Goal: Use online tool/utility: Utilize a website feature to perform a specific function

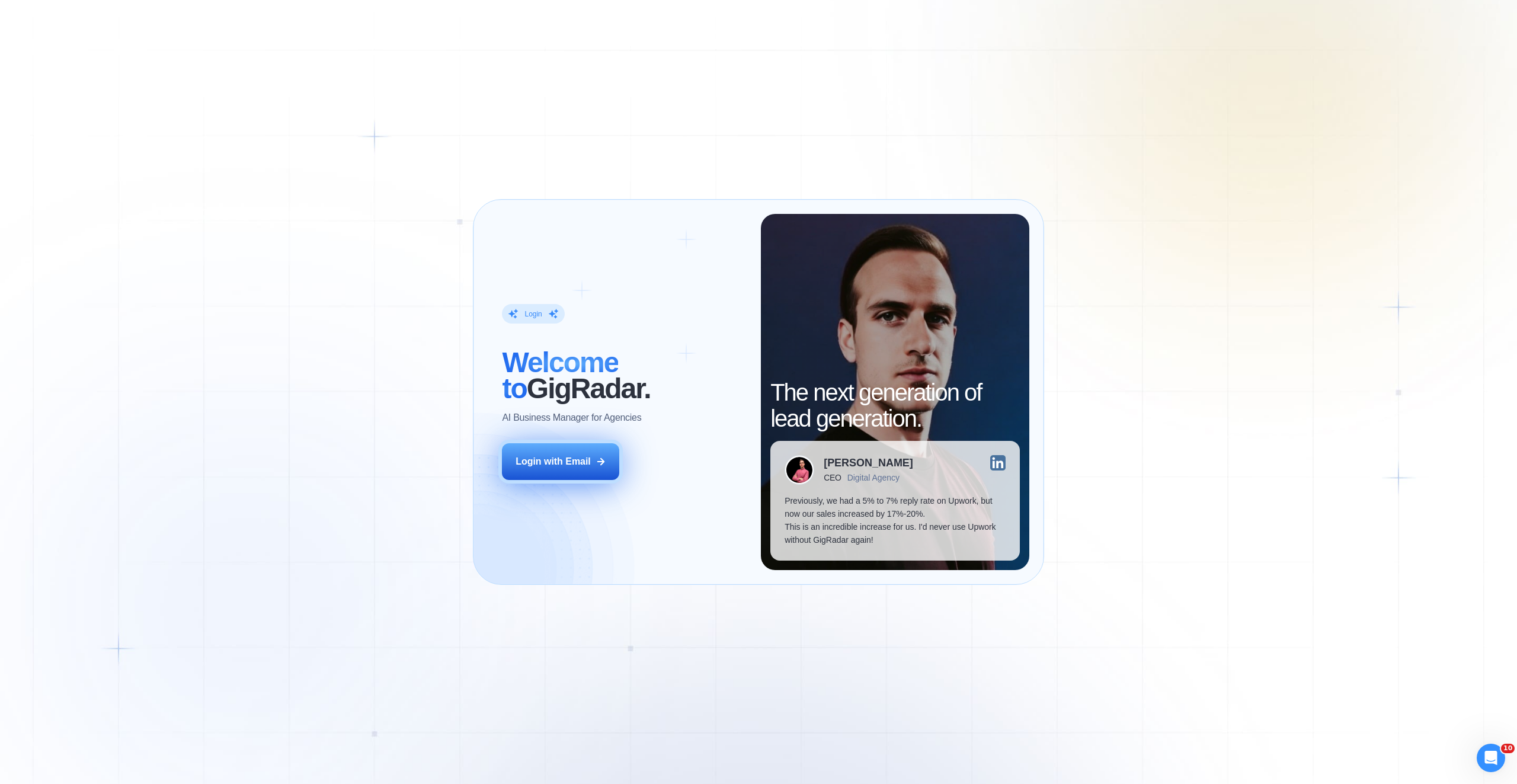
click at [573, 466] on div "Login with Email" at bounding box center [553, 461] width 75 height 13
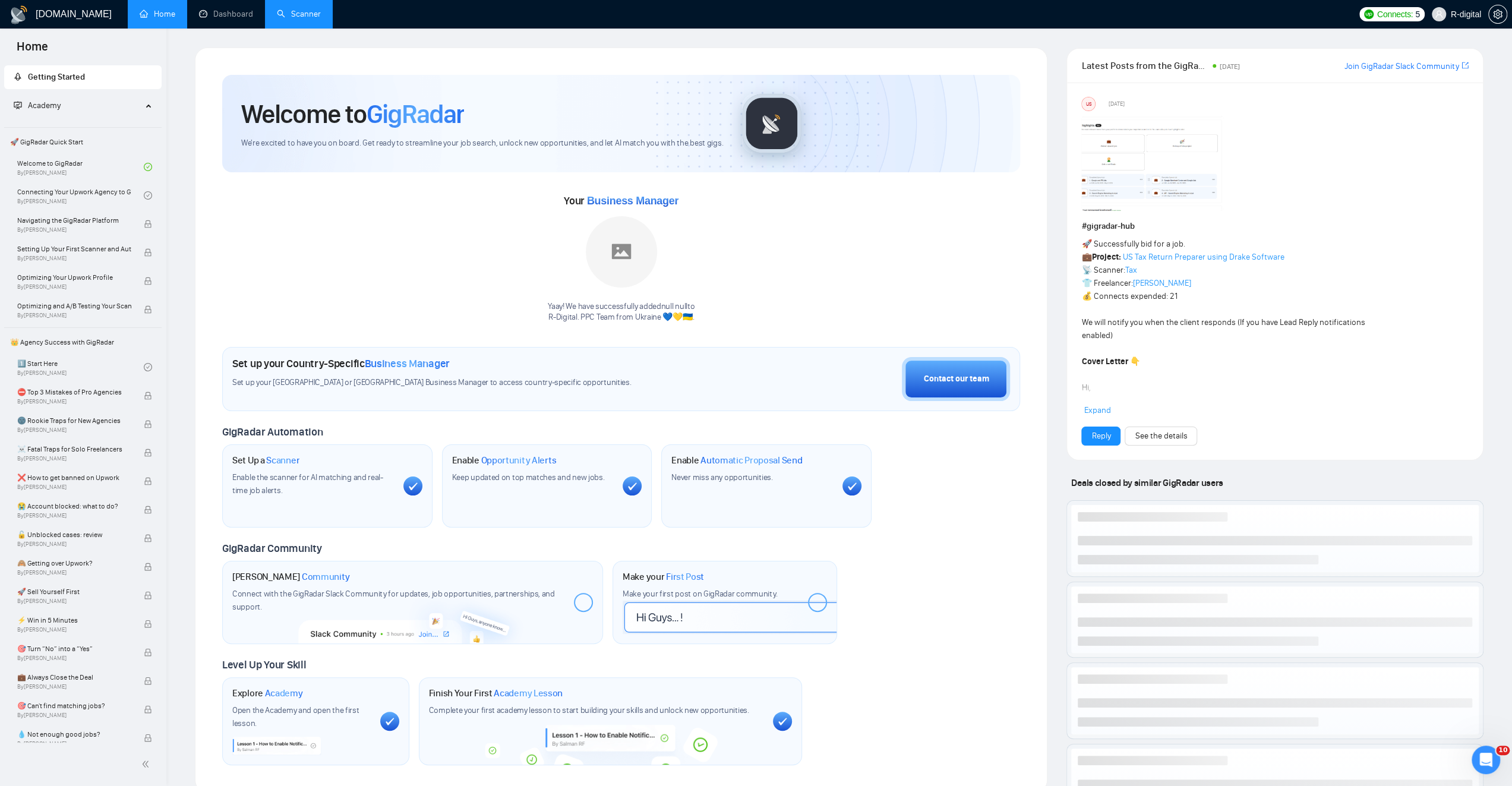
click at [320, 15] on link "Scanner" at bounding box center [299, 14] width 44 height 10
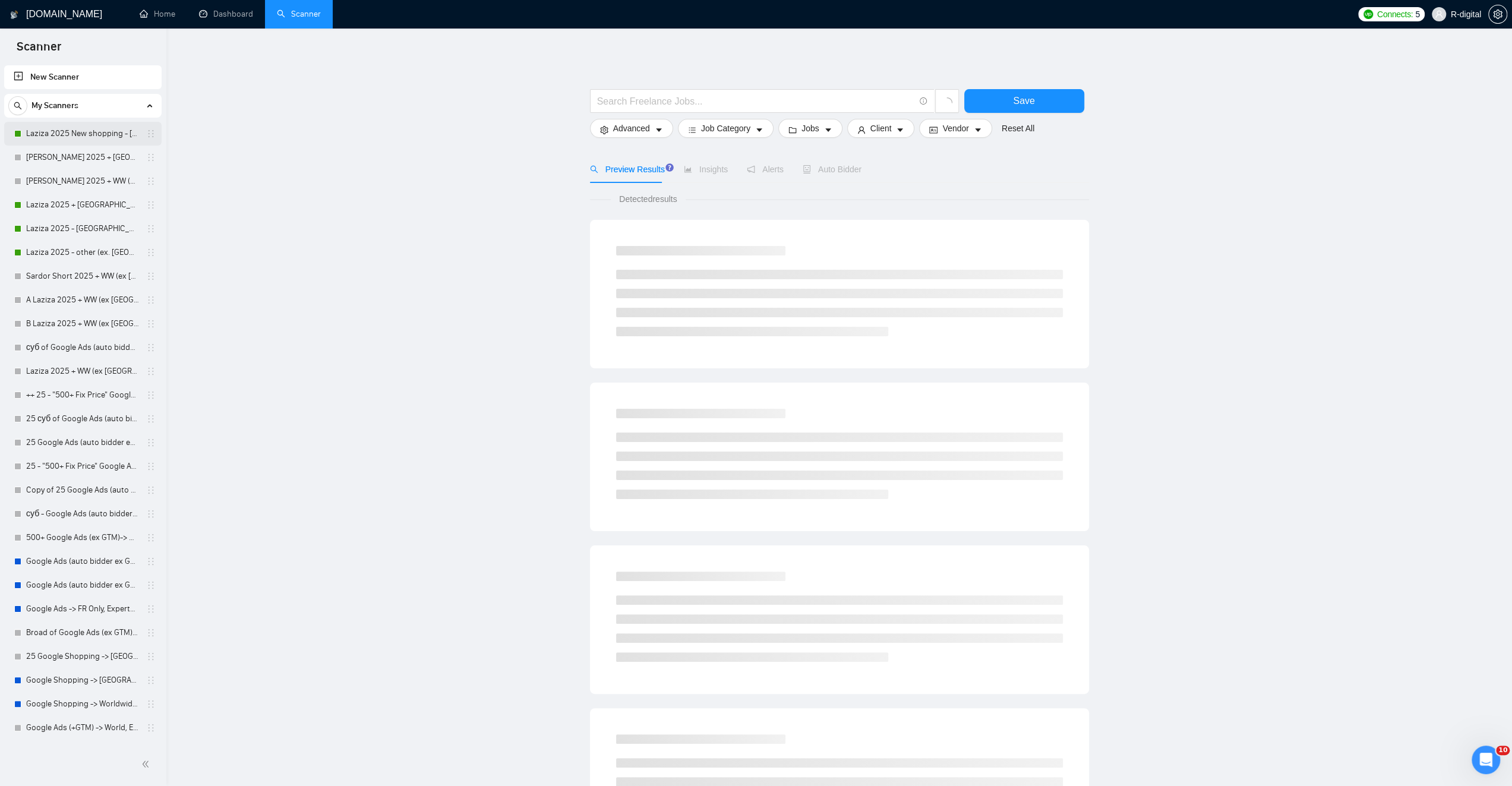
click at [103, 135] on link "Laziza 2025 New shopping - [GEOGRAPHIC_DATA], [GEOGRAPHIC_DATA], [GEOGRAPHIC_DA…" at bounding box center [82, 133] width 113 height 24
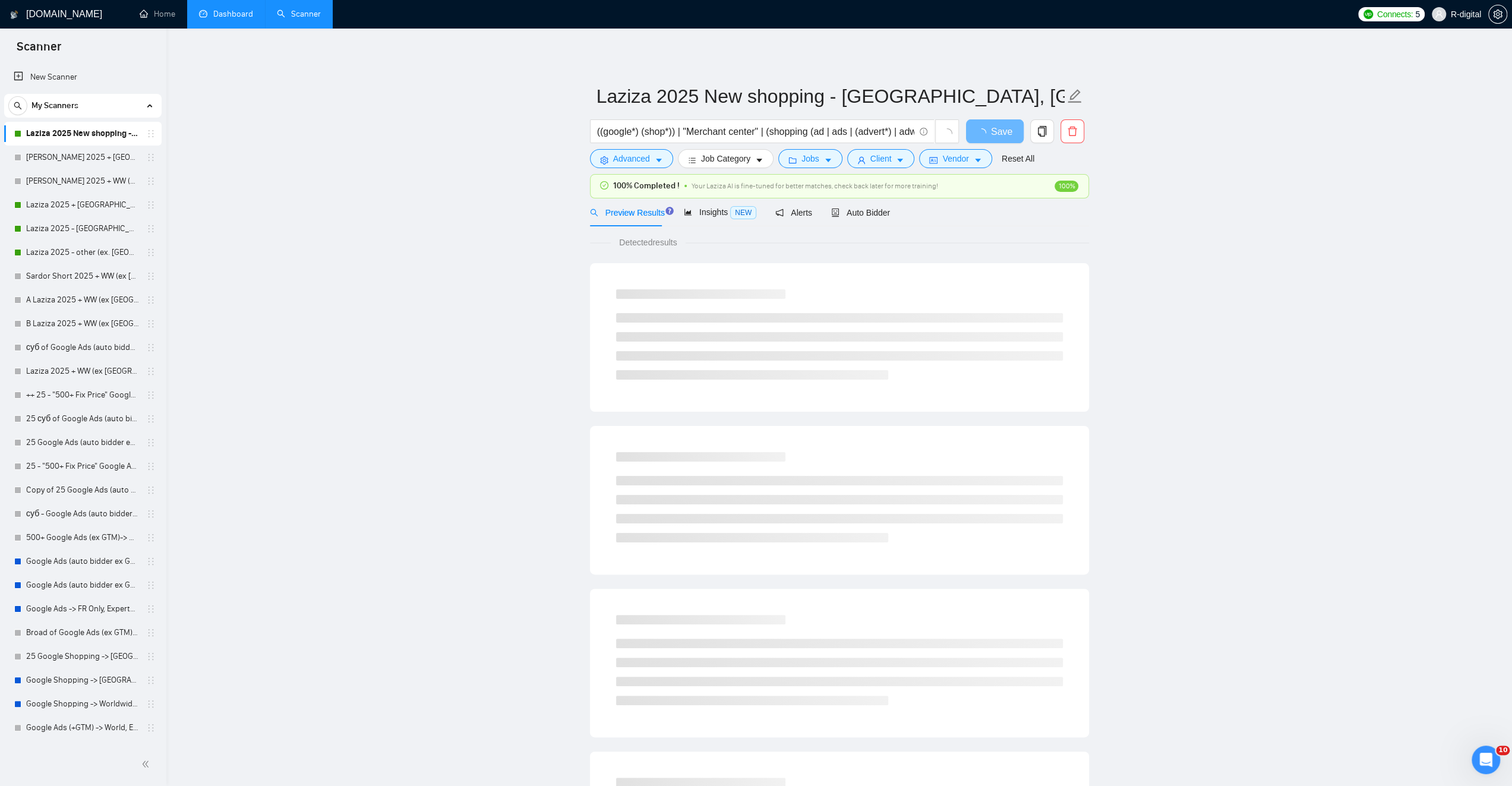
click at [227, 12] on link "Dashboard" at bounding box center [226, 14] width 54 height 10
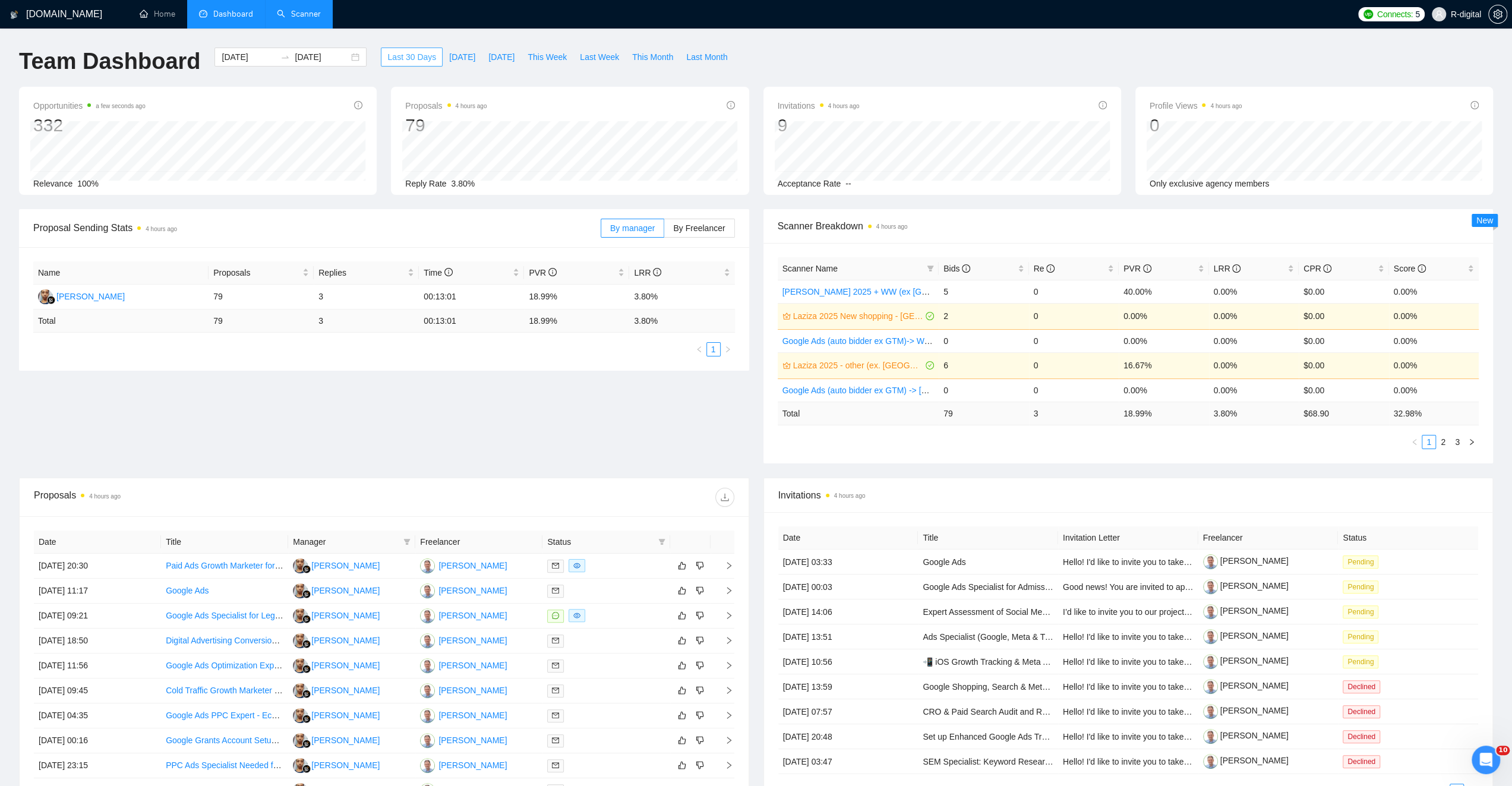
click at [406, 59] on span "Last 30 Days" at bounding box center [411, 57] width 49 height 13
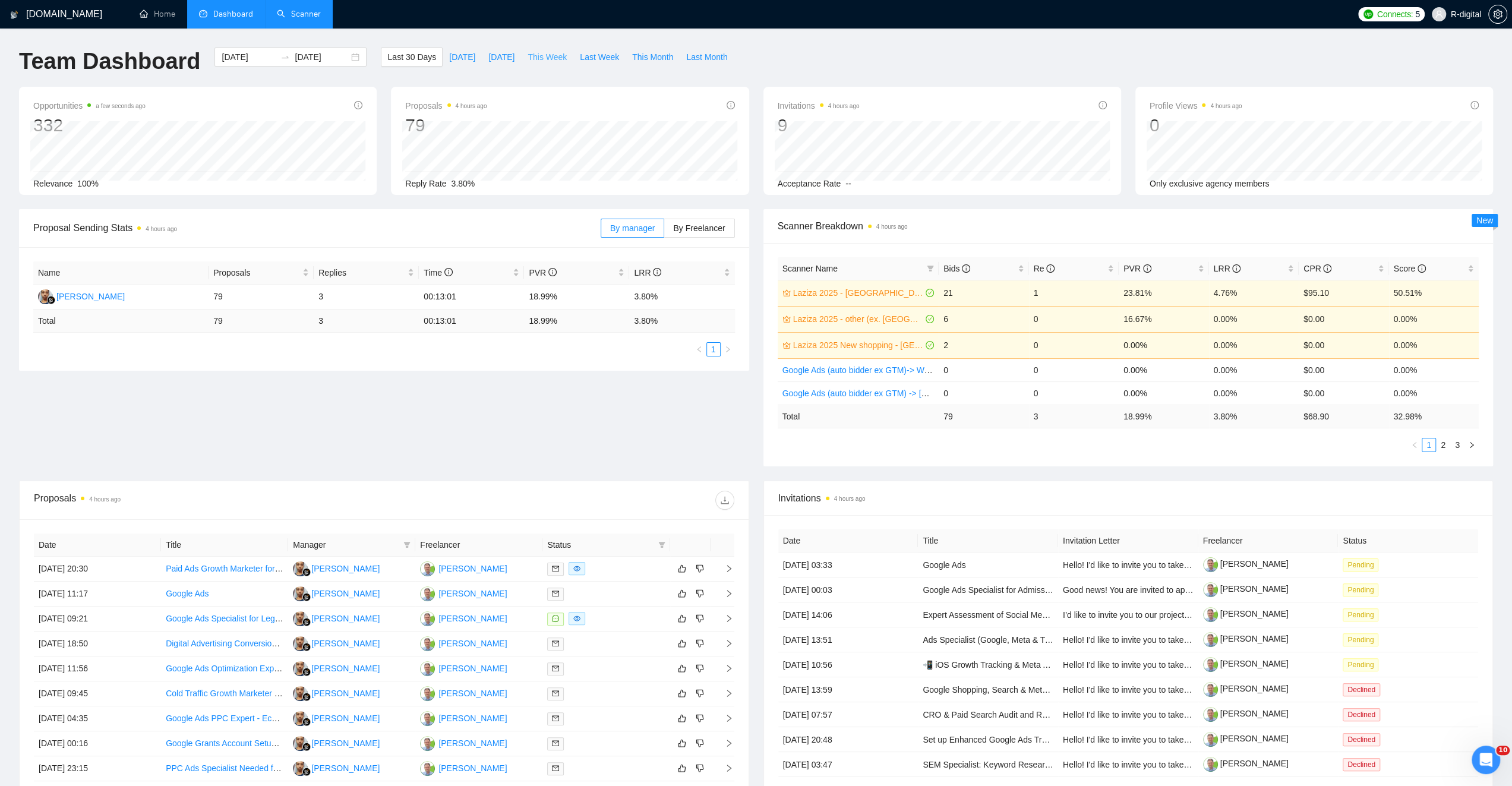
click at [539, 57] on span "This Week" at bounding box center [547, 57] width 39 height 13
type input "2025-09-08"
type input "2025-09-14"
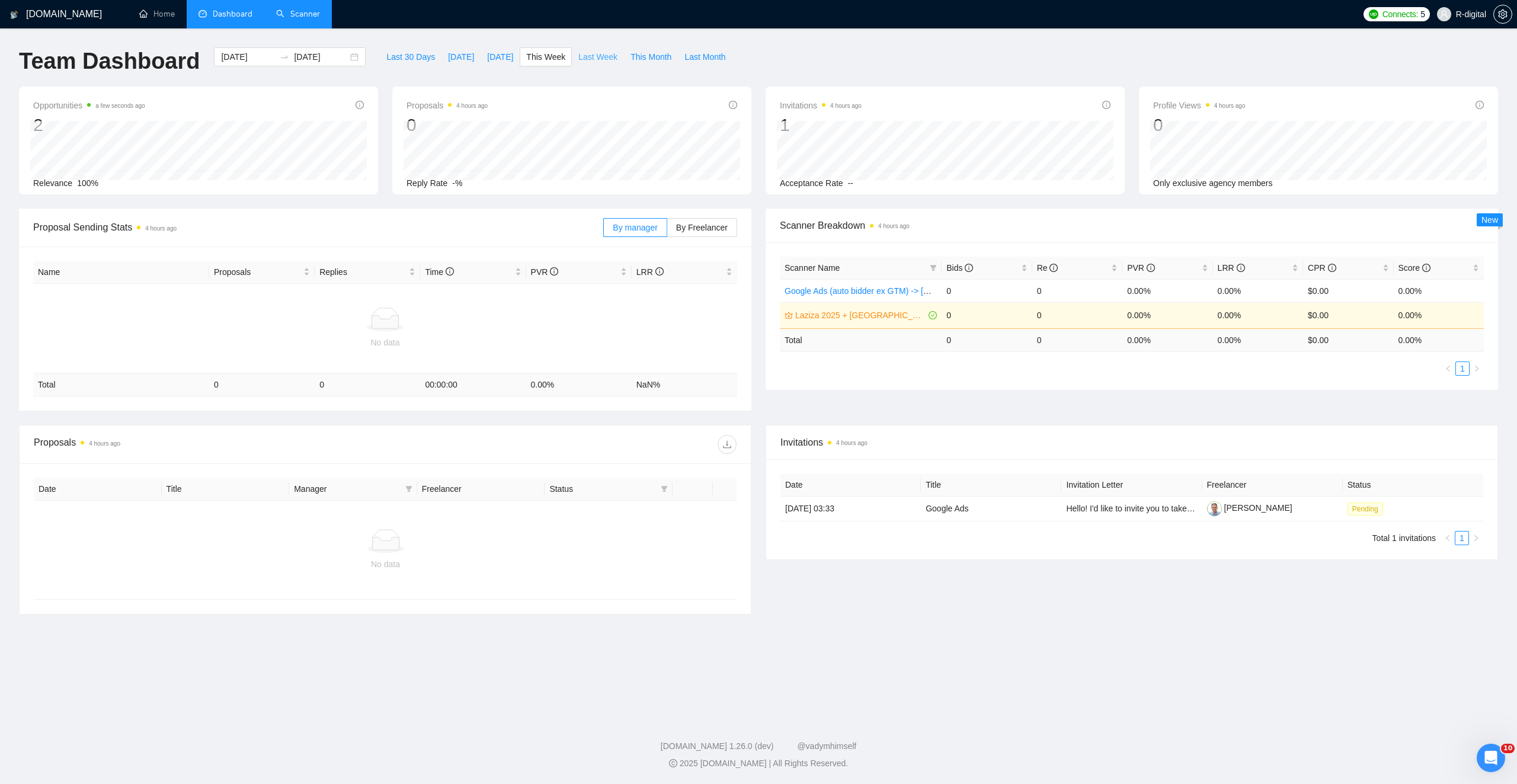
click at [582, 56] on span "Last Week" at bounding box center [598, 57] width 39 height 13
type input "2025-09-01"
type input "2025-09-07"
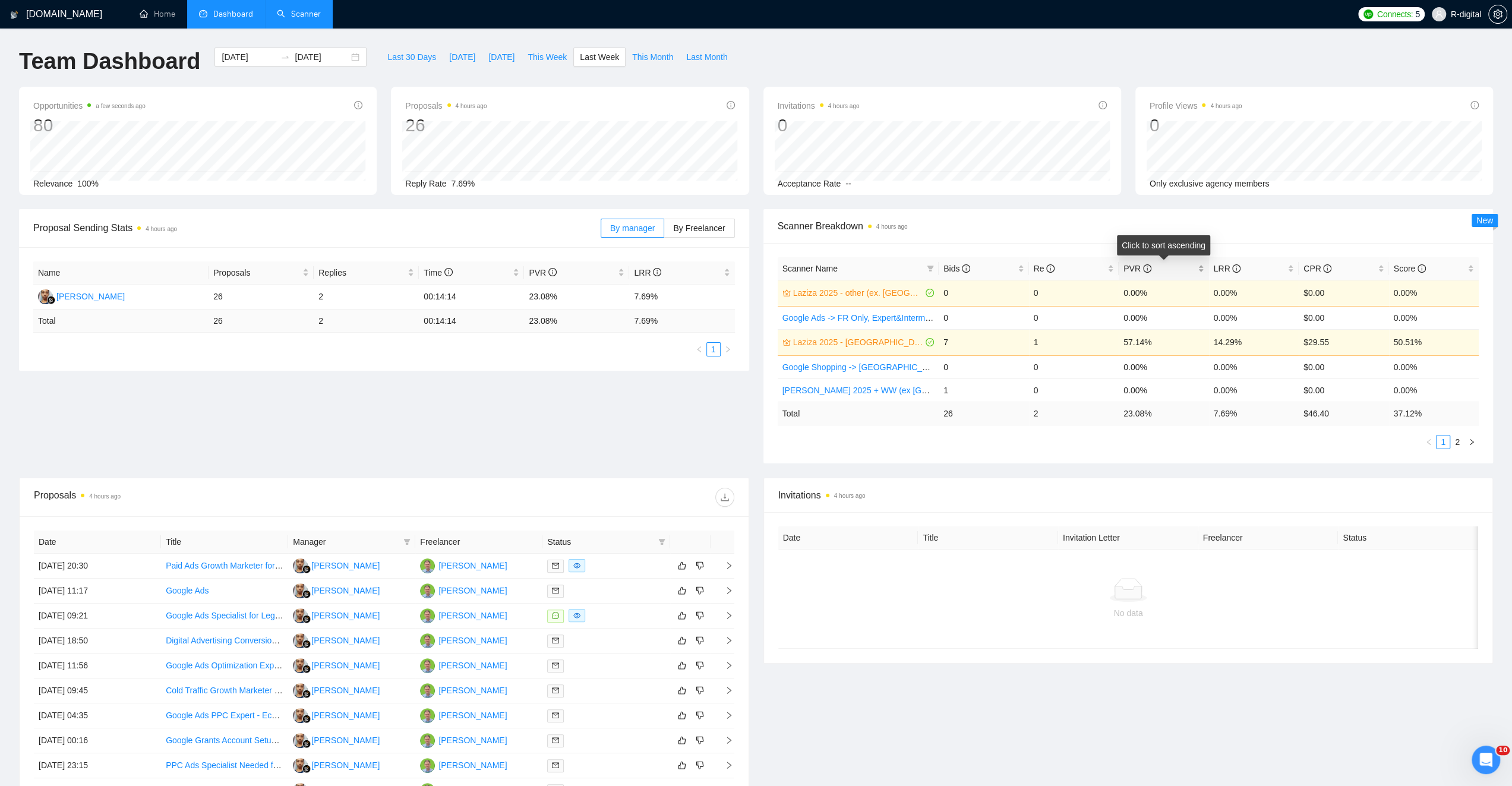
click at [1204, 273] on div "PVR" at bounding box center [1164, 268] width 81 height 13
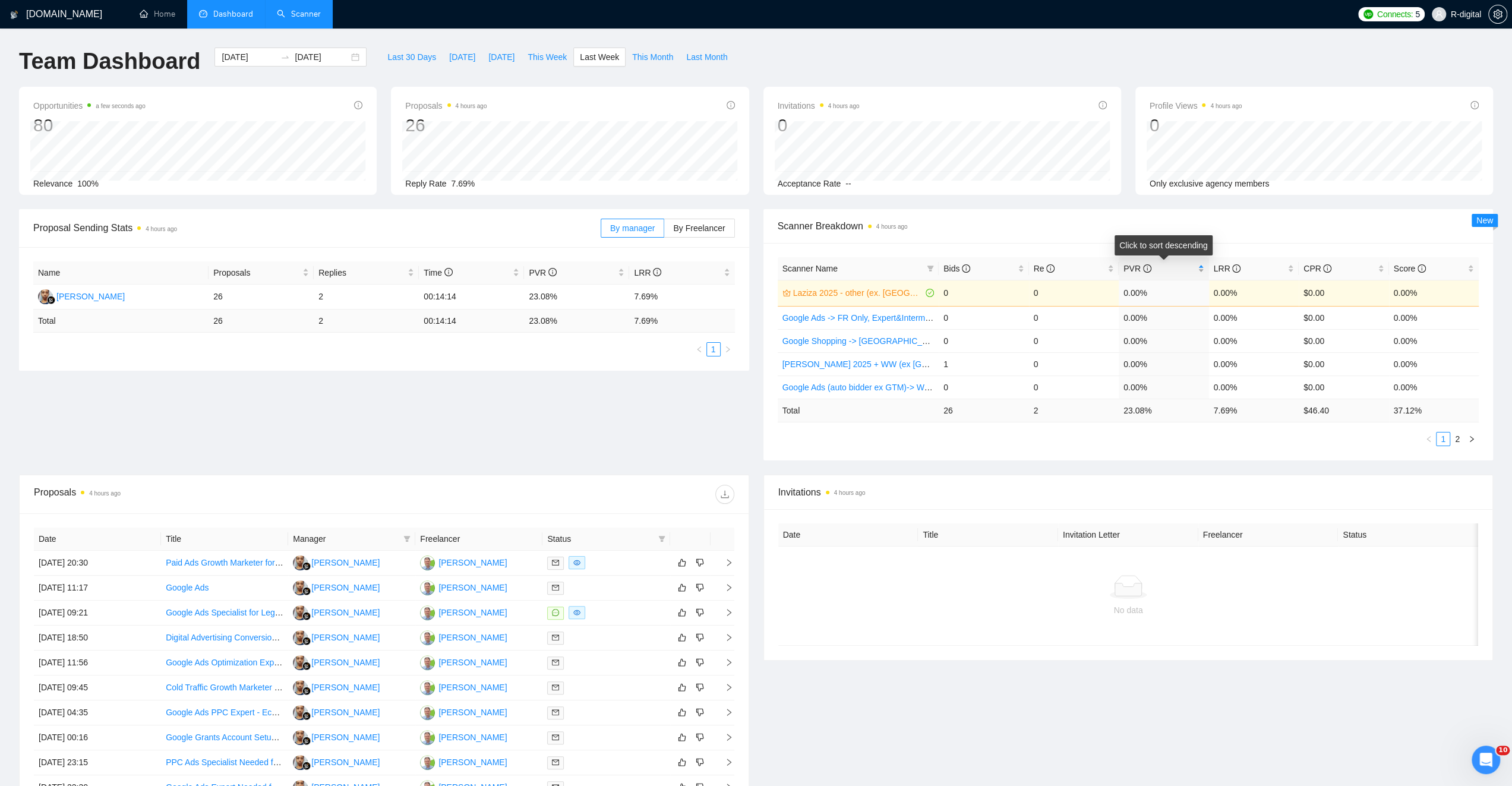
click at [1204, 273] on div "PVR" at bounding box center [1164, 268] width 81 height 13
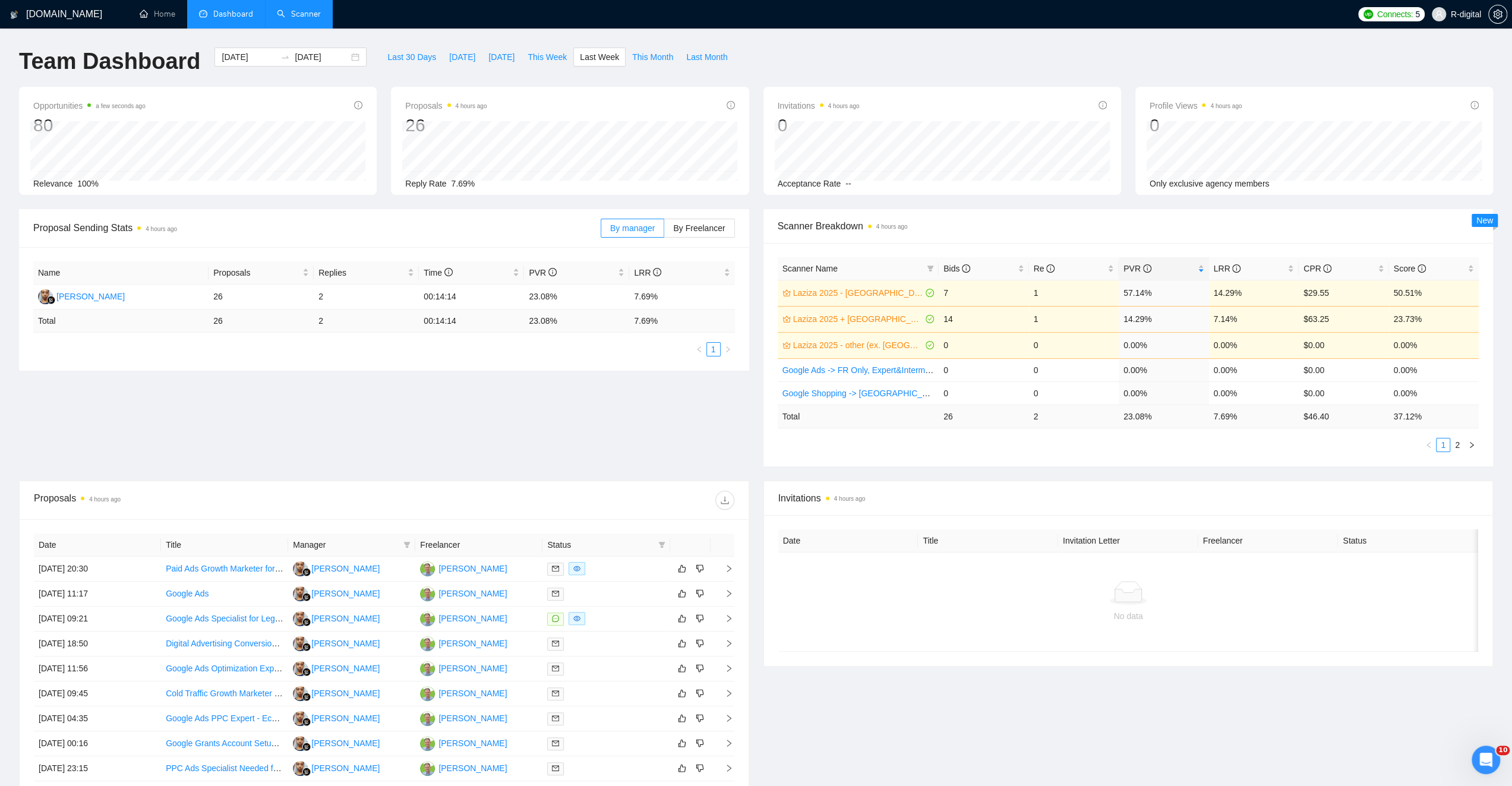
click at [308, 10] on link "Scanner" at bounding box center [299, 14] width 44 height 10
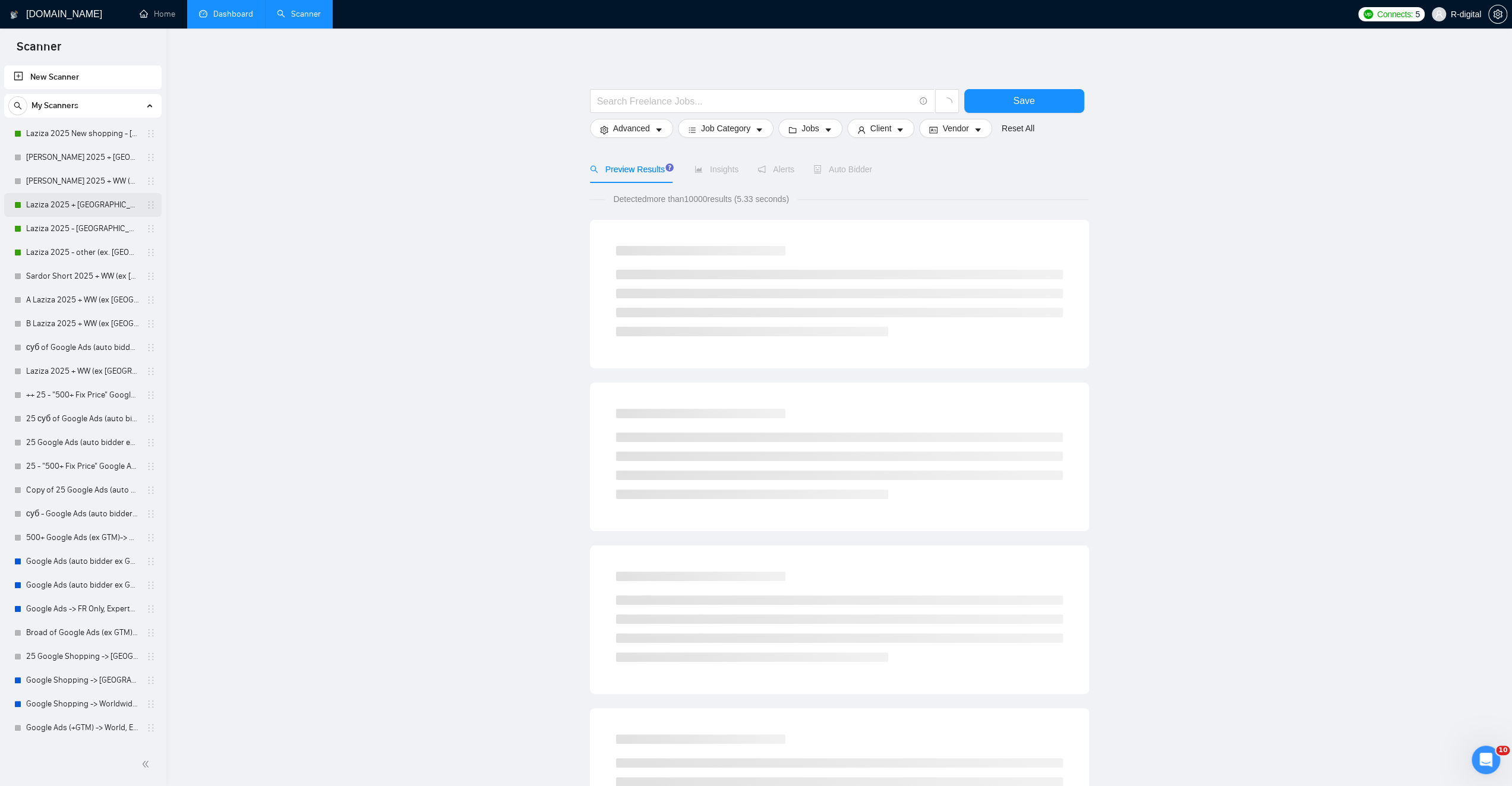
click at [104, 204] on link "Laziza 2025 + [GEOGRAPHIC_DATA], [GEOGRAPHIC_DATA], [GEOGRAPHIC_DATA]" at bounding box center [82, 204] width 113 height 24
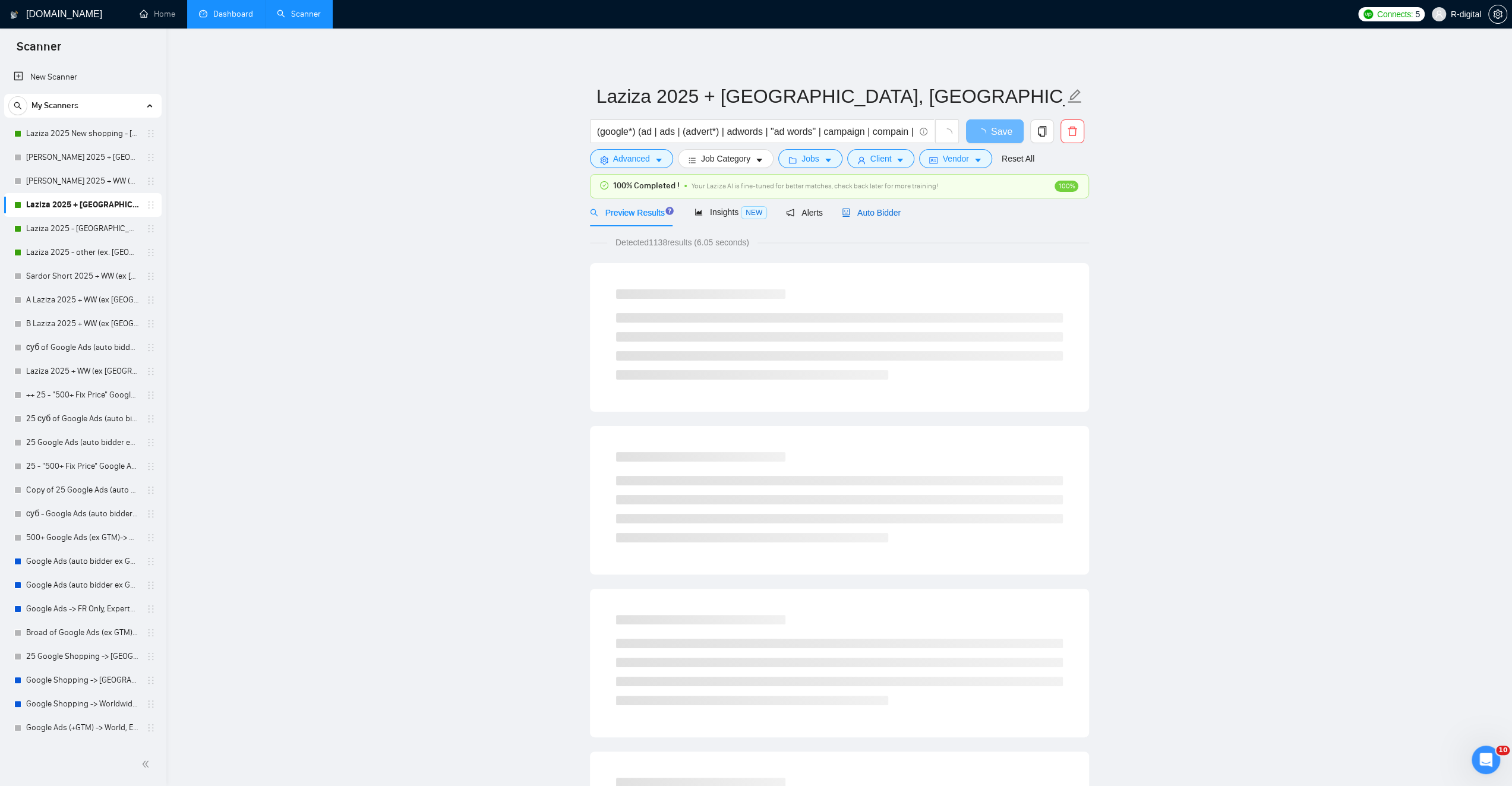
click at [875, 214] on span "Auto Bidder" at bounding box center [871, 213] width 59 height 10
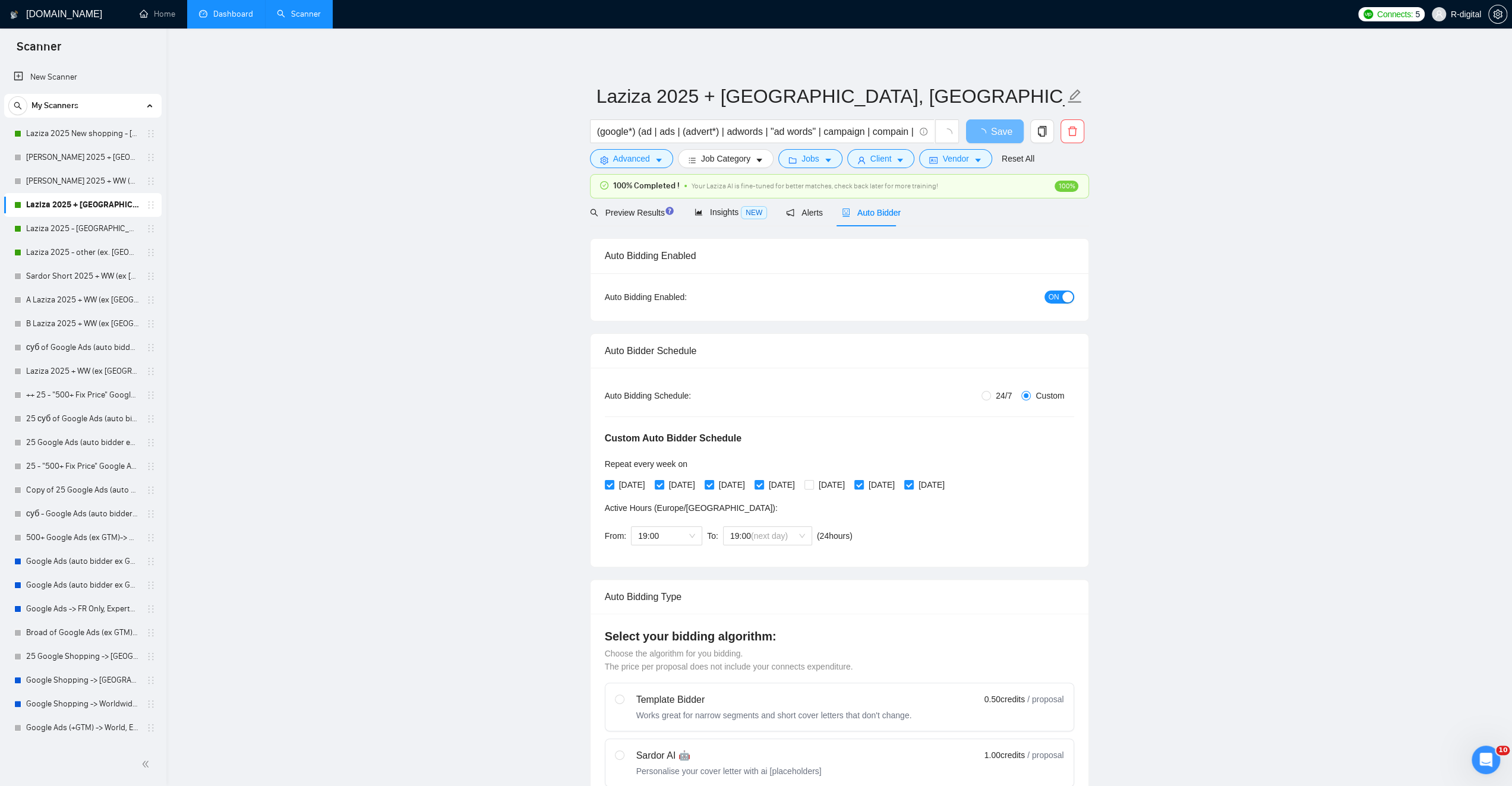
click at [1063, 293] on div "button" at bounding box center [1067, 297] width 11 height 11
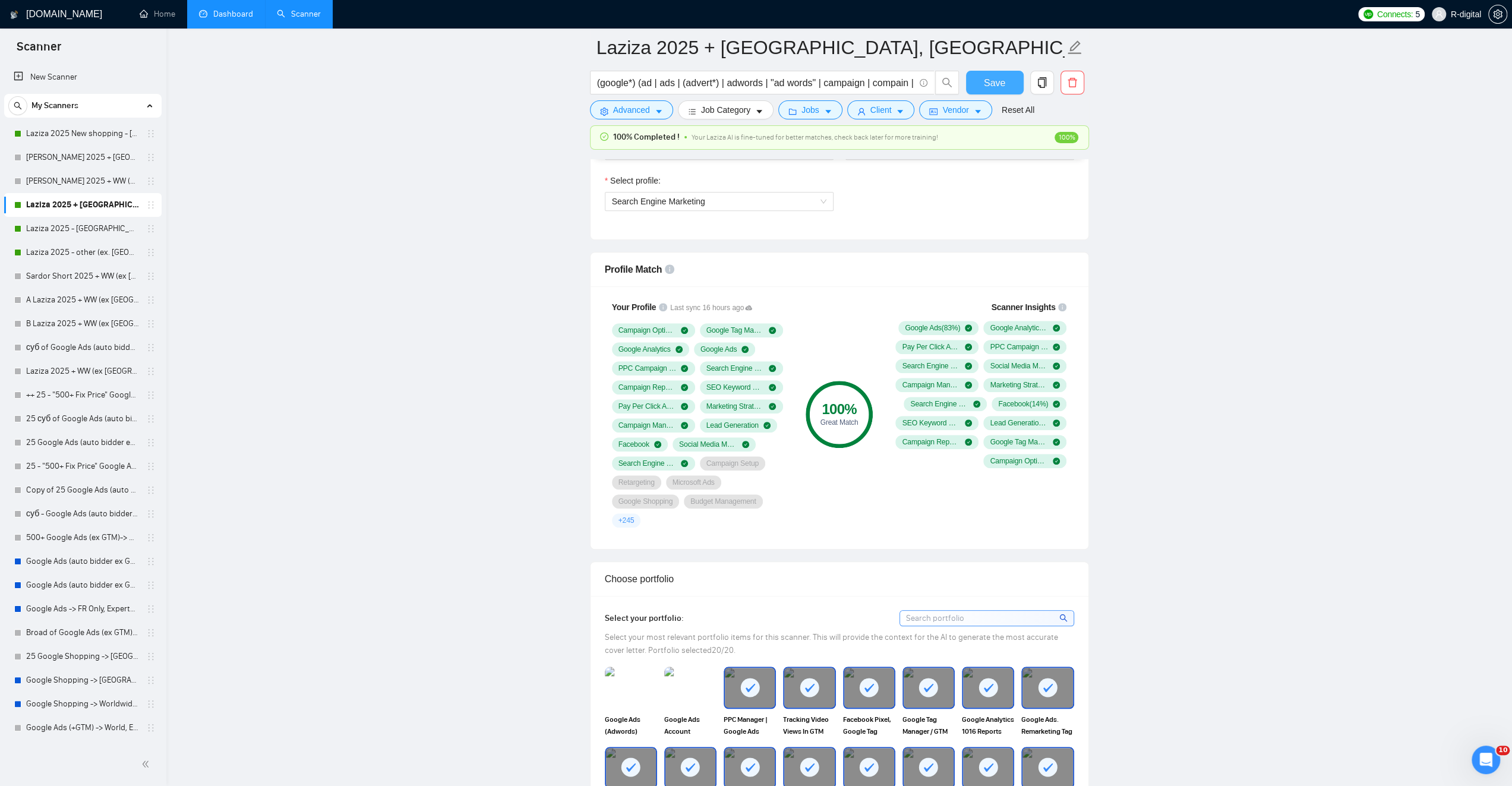
scroll to position [831, 0]
click at [999, 76] on span "Save" at bounding box center [994, 83] width 21 height 15
